Goal: Transaction & Acquisition: Purchase product/service

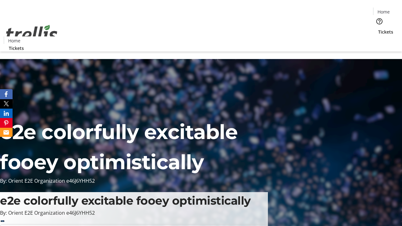
click at [378, 29] on span "Tickets" at bounding box center [385, 32] width 15 height 7
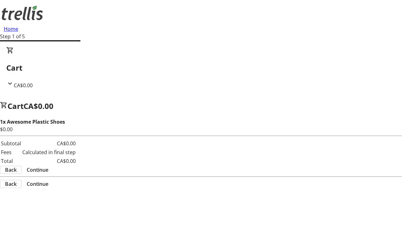
click at [48, 166] on span "Continue" at bounding box center [38, 170] width 22 height 8
